Goal: Check status

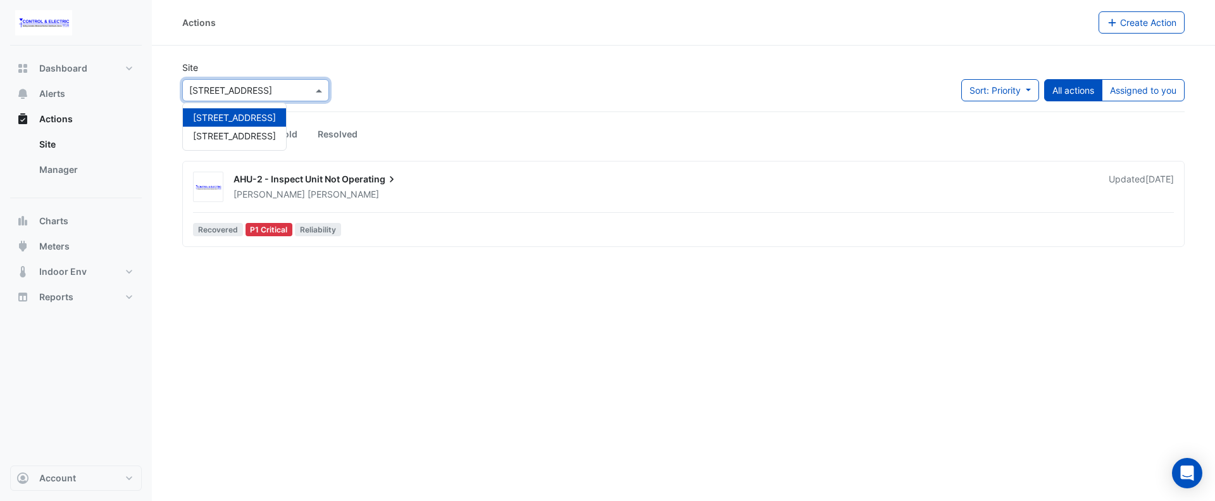
click at [323, 82] on div "× [STREET_ADDRESS]" at bounding box center [255, 90] width 147 height 22
click at [257, 135] on span "[STREET_ADDRESS]" at bounding box center [234, 135] width 83 height 11
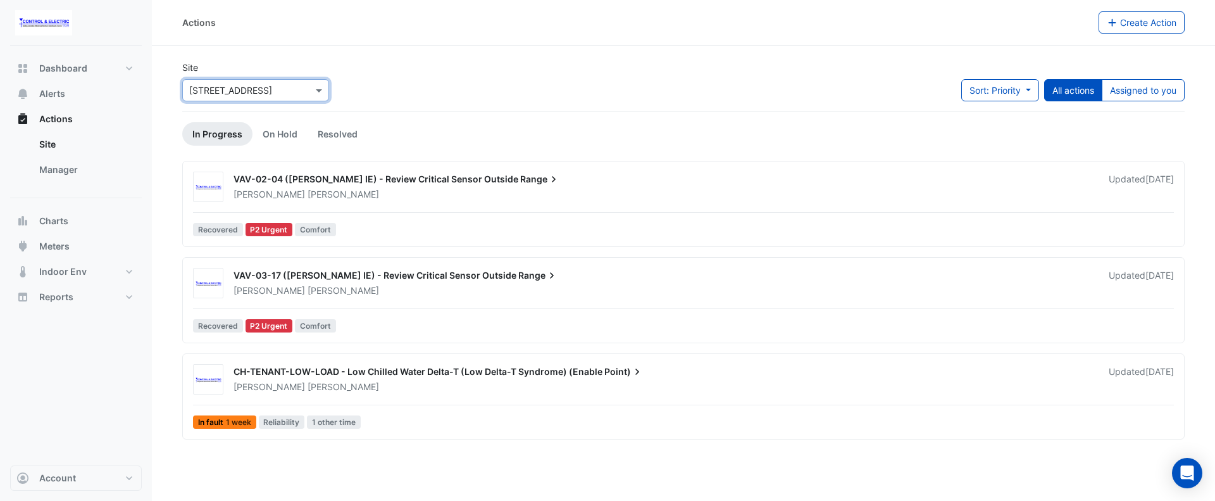
click at [548, 184] on icon at bounding box center [554, 179] width 13 height 13
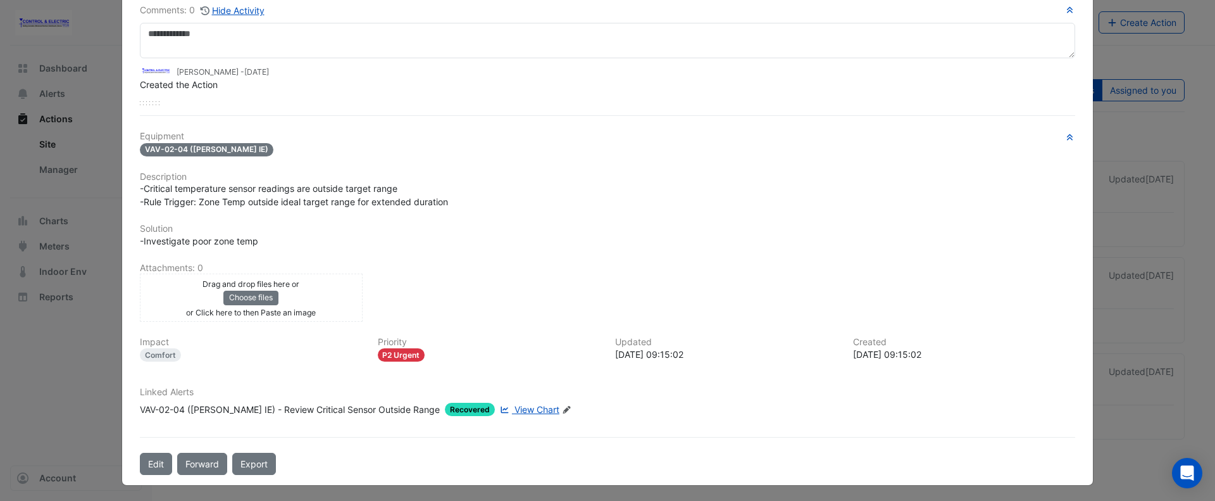
scroll to position [87, 0]
click at [515, 406] on span "View Chart" at bounding box center [537, 409] width 45 height 11
